Goal: Navigation & Orientation: Find specific page/section

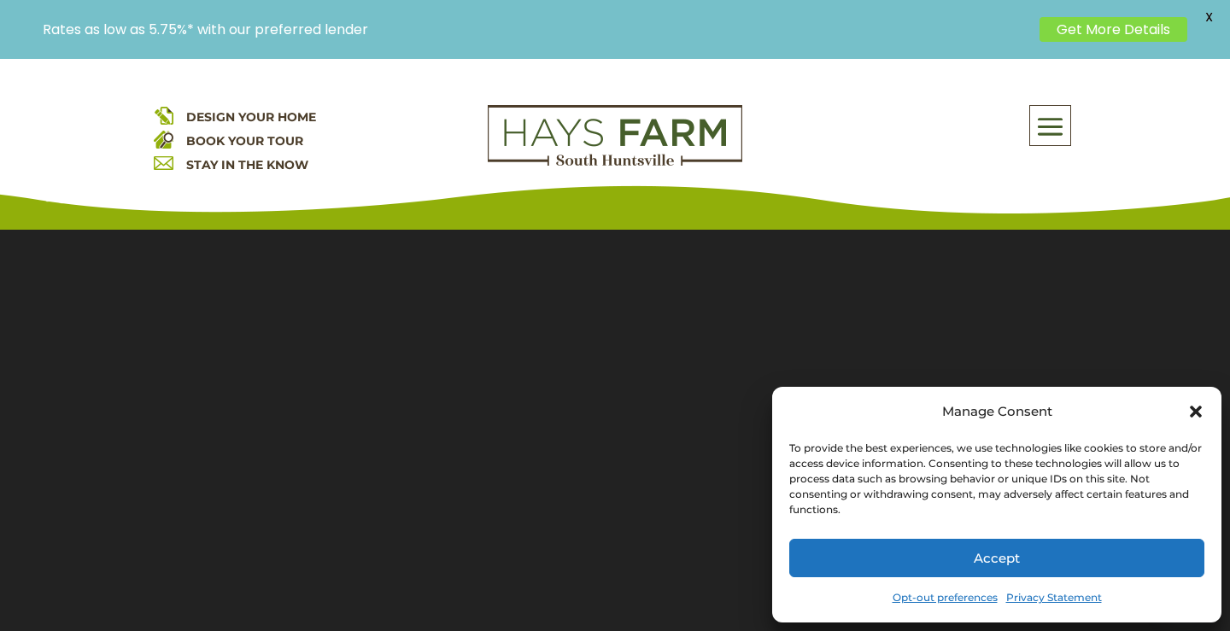
click at [1198, 411] on icon "Close dialog" at bounding box center [1195, 412] width 12 height 12
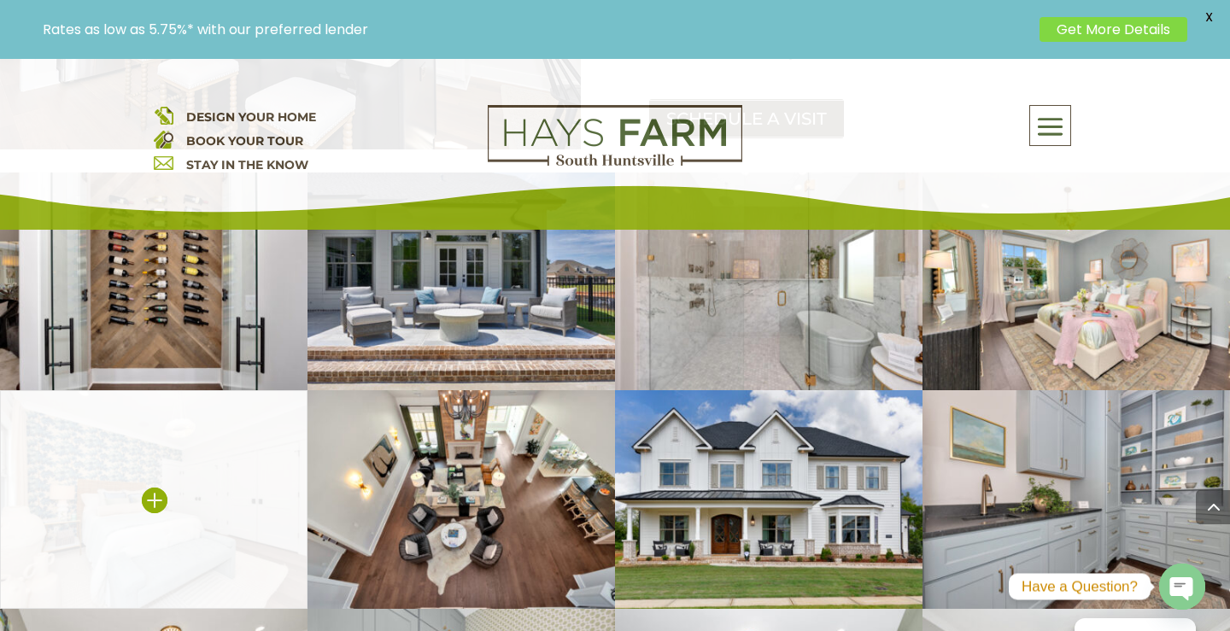
scroll to position [3190, 0]
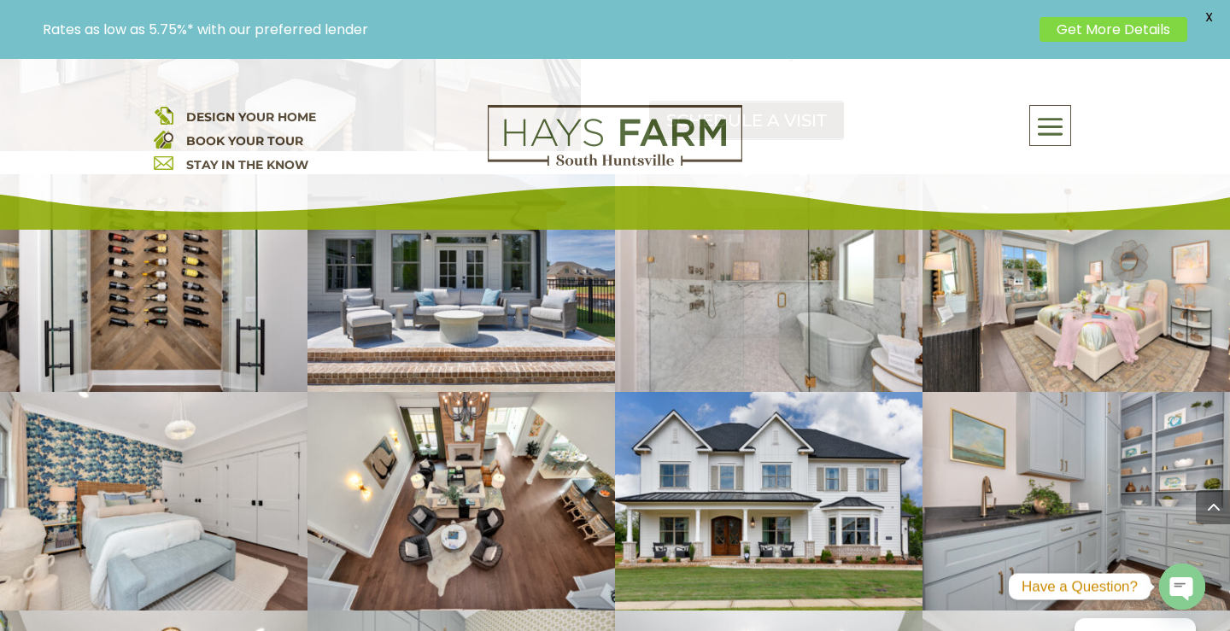
click at [1052, 124] on span at bounding box center [1050, 126] width 40 height 39
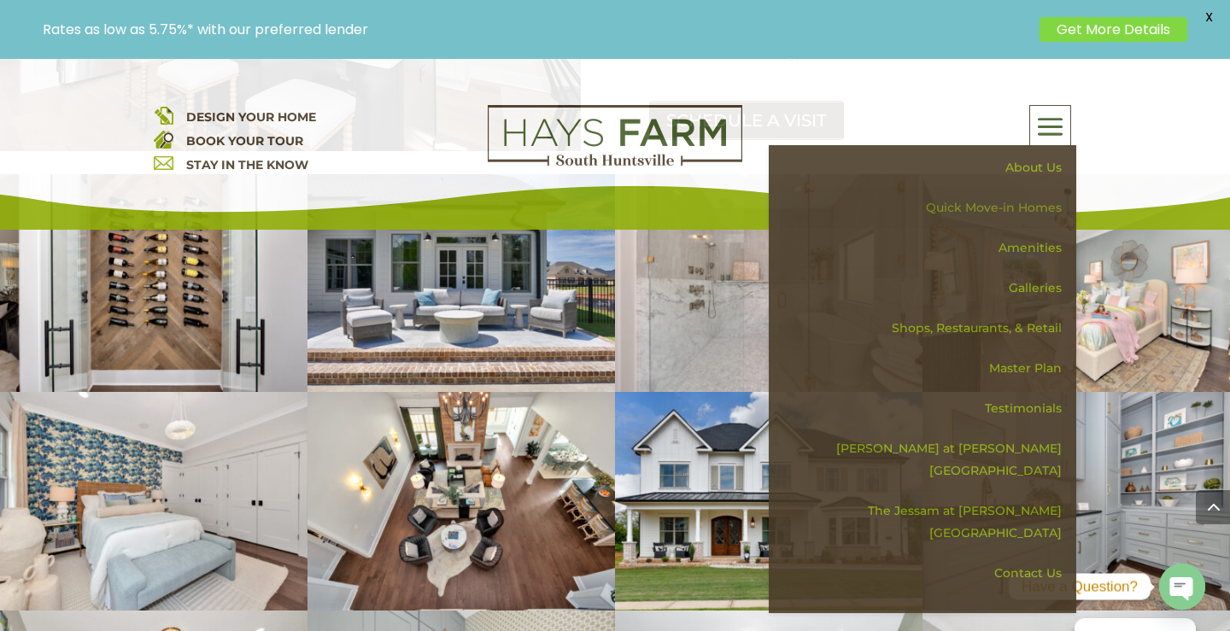
click at [989, 210] on link "Quick Move-in Homes" at bounding box center [927, 208] width 295 height 40
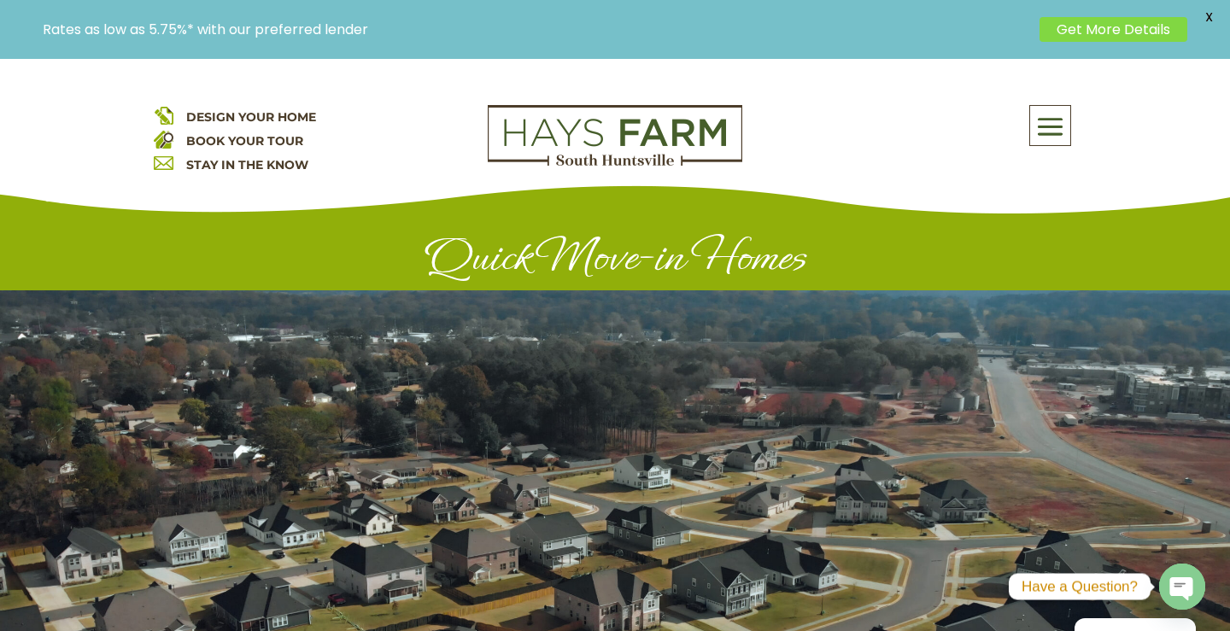
click at [666, 260] on h1 "Quick Move-in Homes" at bounding box center [615, 260] width 922 height 59
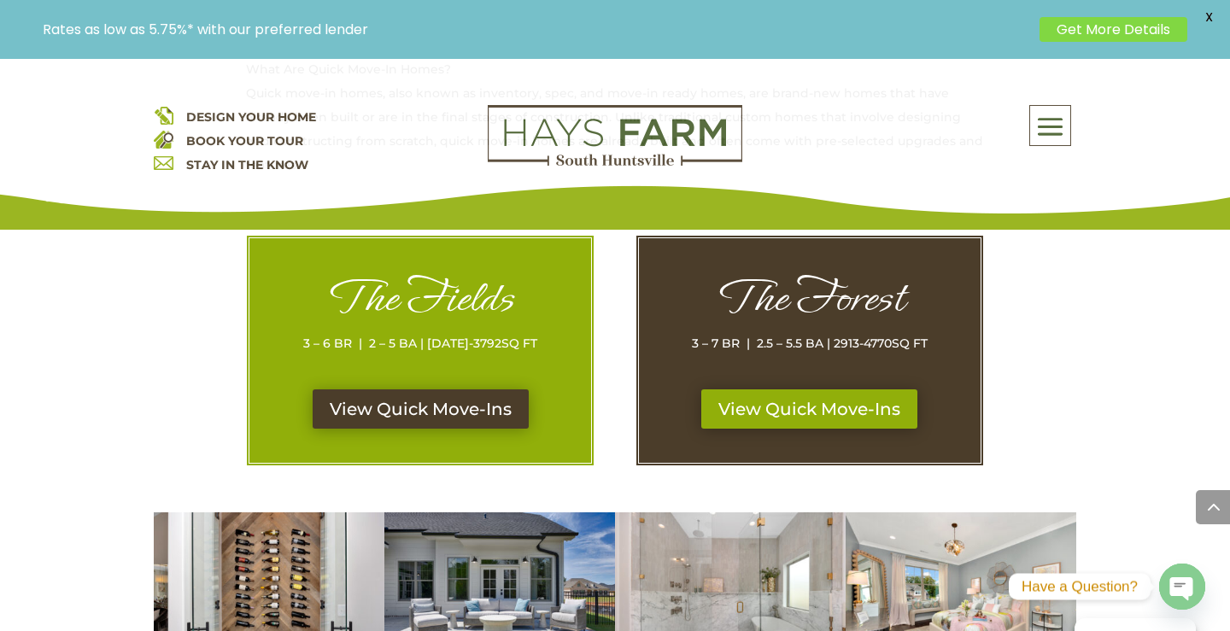
scroll to position [856, 0]
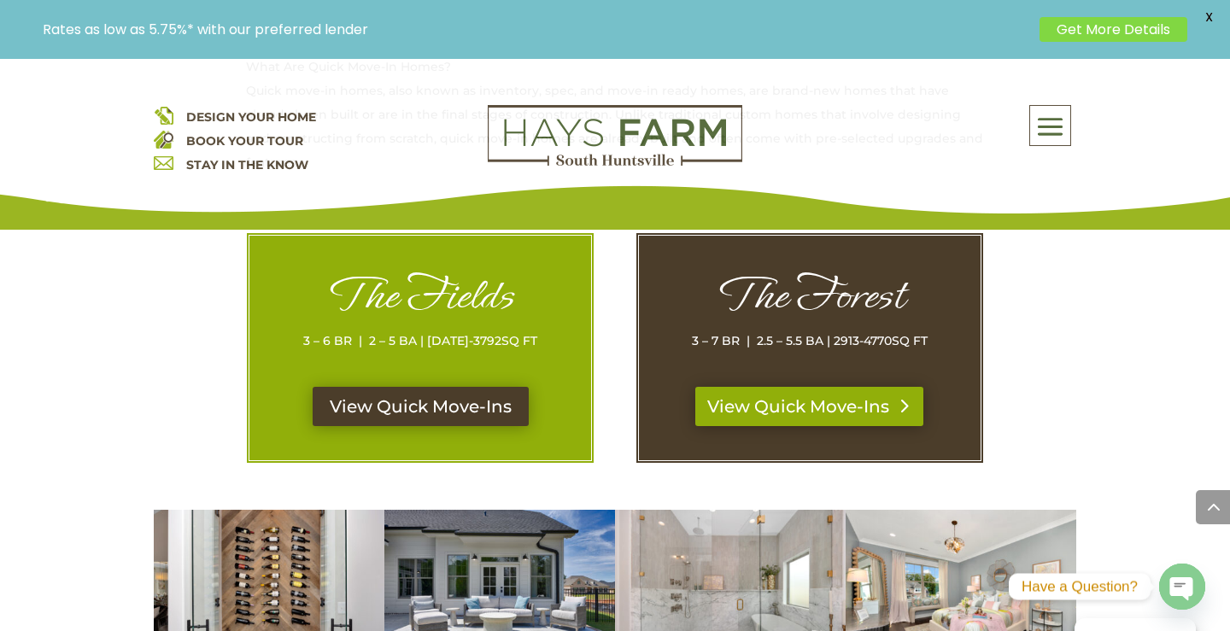
click at [807, 411] on link "View Quick Move-Ins" at bounding box center [809, 406] width 228 height 39
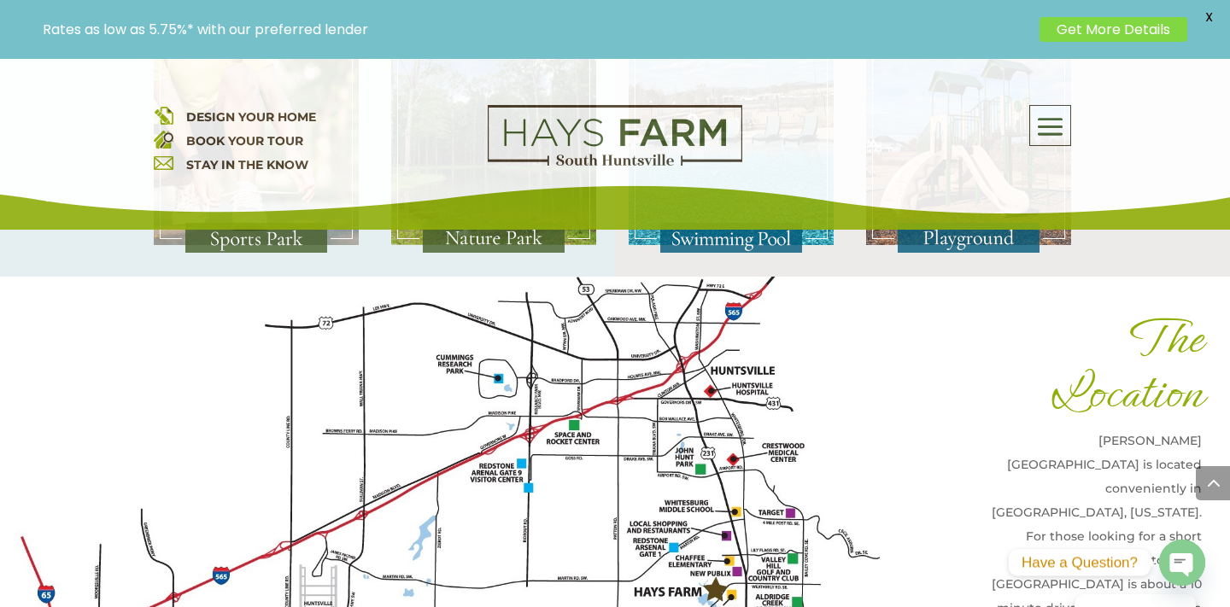
scroll to position [4432, 0]
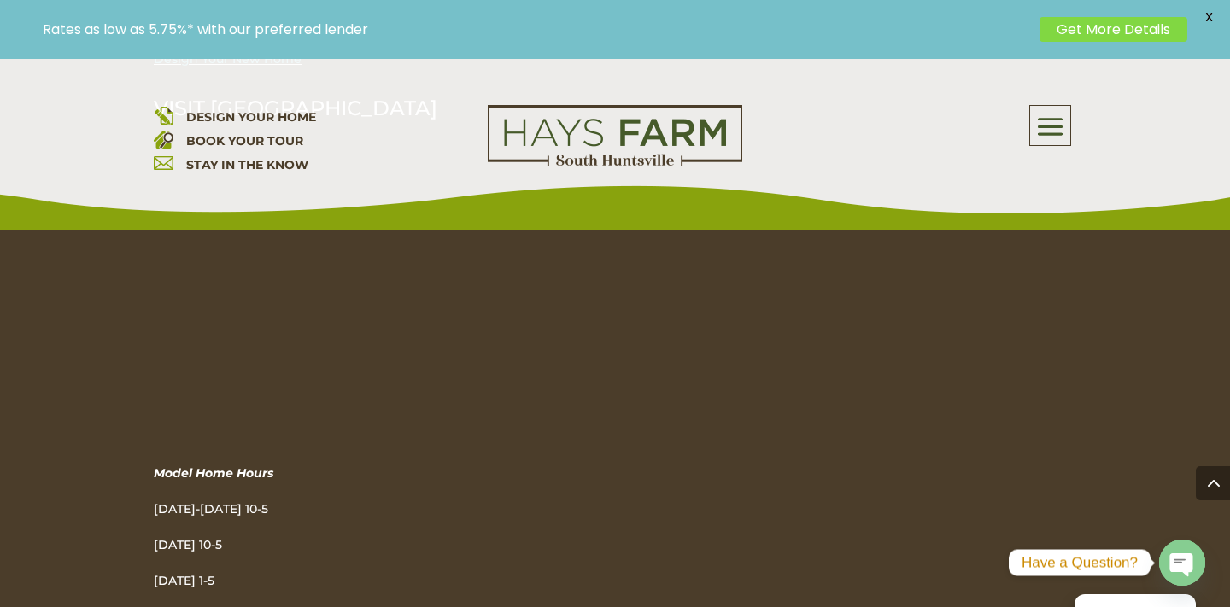
scroll to position [6458, 0]
